Goal: Transaction & Acquisition: Purchase product/service

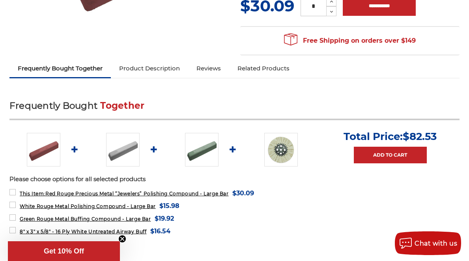
scroll to position [228, 0]
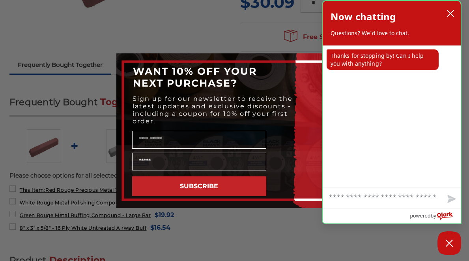
click at [341, 62] on p "Thanks for stopping by! Can I help you with anything?" at bounding box center [383, 59] width 112 height 21
click at [449, 13] on icon "close chatbox" at bounding box center [451, 13] width 8 height 8
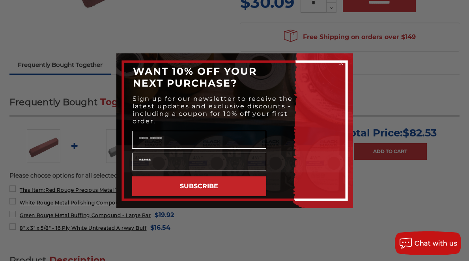
click at [341, 62] on circle "Close dialog" at bounding box center [342, 63] width 8 height 8
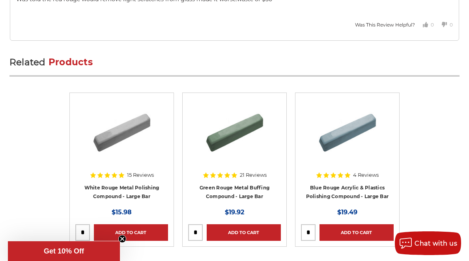
scroll to position [1925, 0]
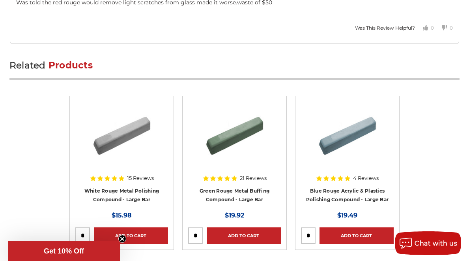
click at [134, 131] on img at bounding box center [121, 132] width 63 height 63
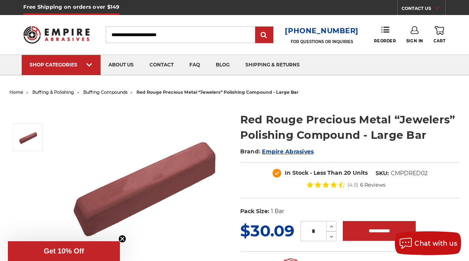
click at [109, 91] on span "buffing compounds" at bounding box center [105, 92] width 44 height 6
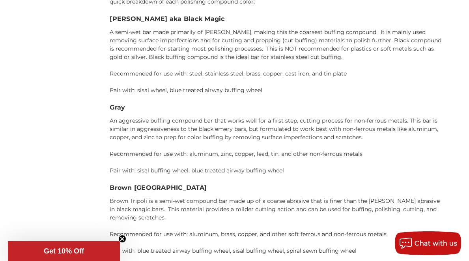
scroll to position [1303, 0]
